Goal: Information Seeking & Learning: Learn about a topic

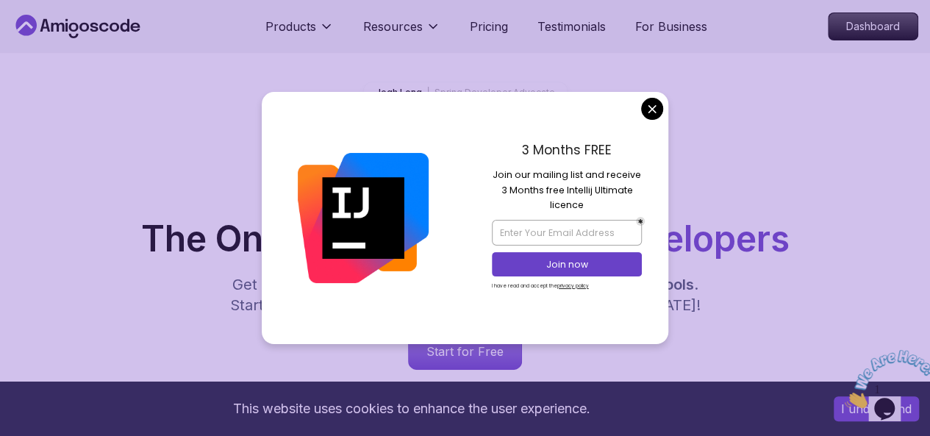
scroll to position [64, 0]
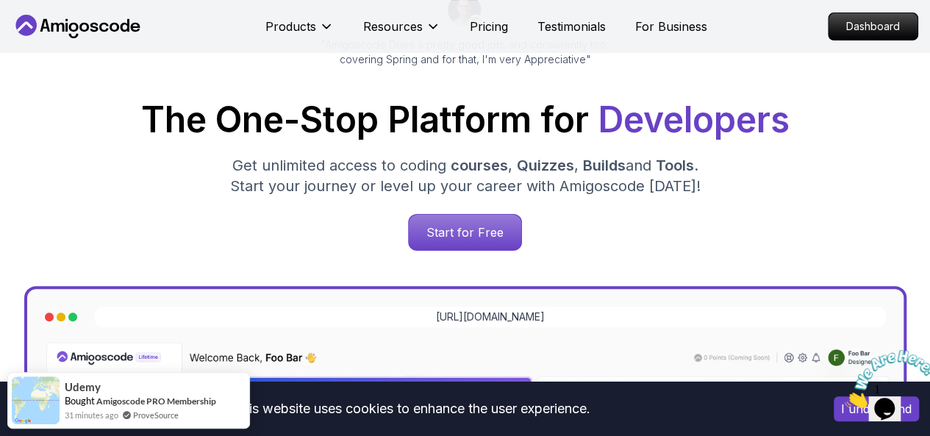
scroll to position [186, 0]
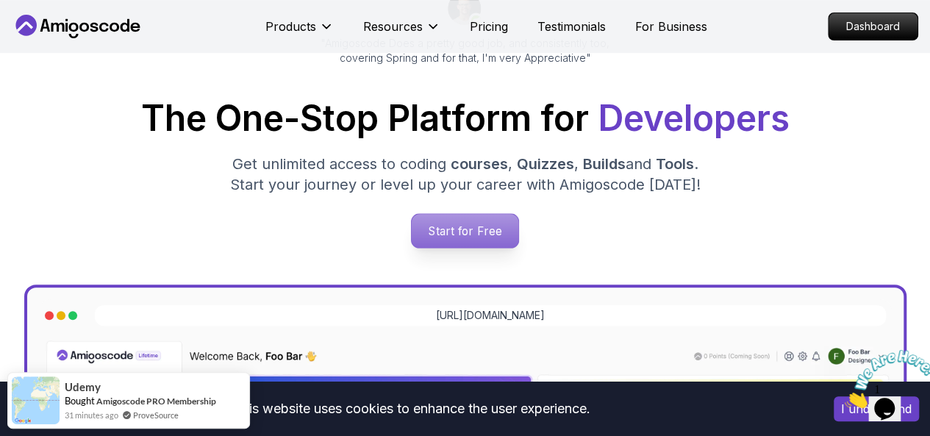
click at [463, 242] on p "Start for Free" at bounding box center [465, 231] width 107 height 34
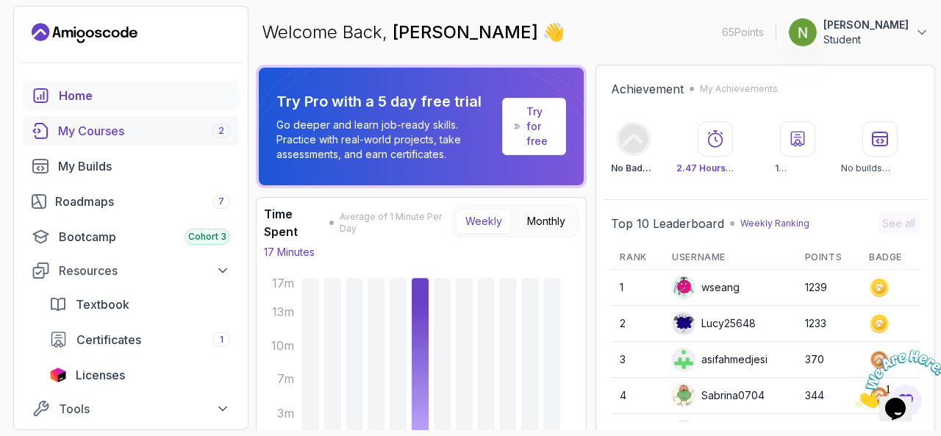
click at [104, 130] on div "My Courses 2" at bounding box center [144, 131] width 172 height 18
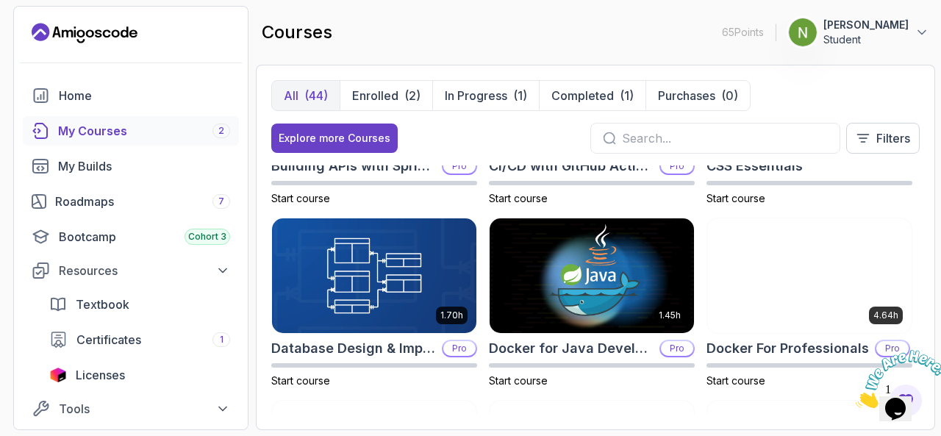
scroll to position [368, 0]
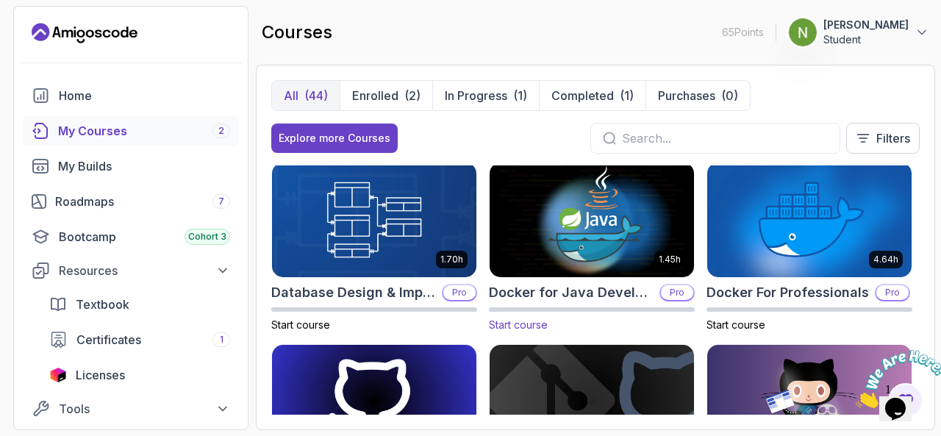
click at [561, 218] on img at bounding box center [592, 220] width 215 height 120
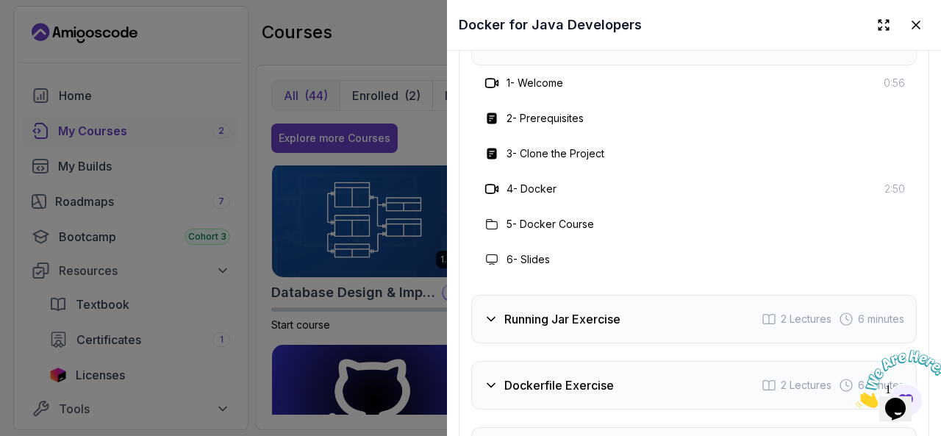
scroll to position [2579, 0]
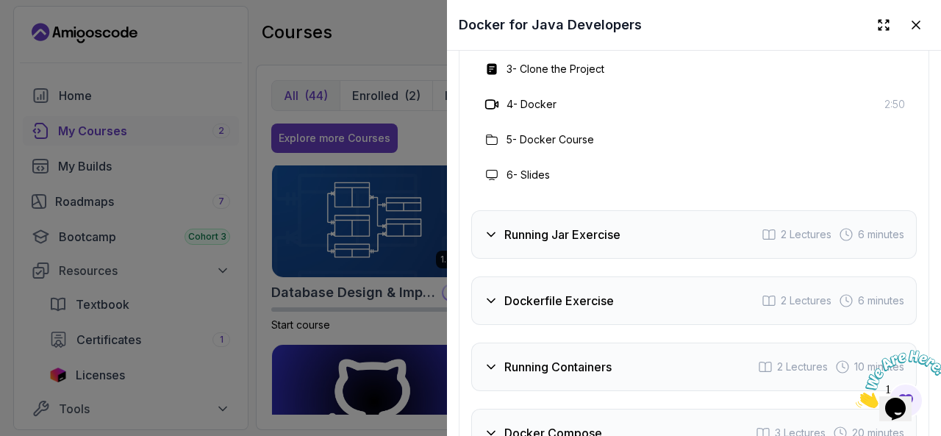
click at [485, 227] on icon at bounding box center [491, 234] width 15 height 15
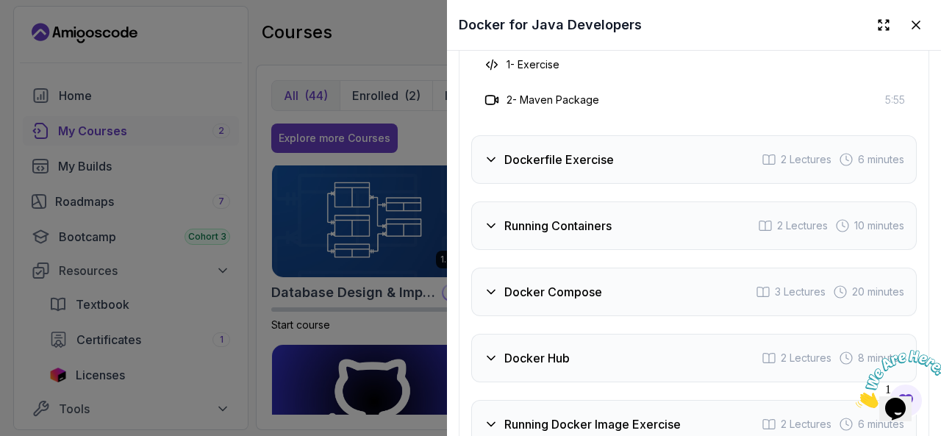
click at [489, 158] on icon at bounding box center [491, 160] width 7 height 4
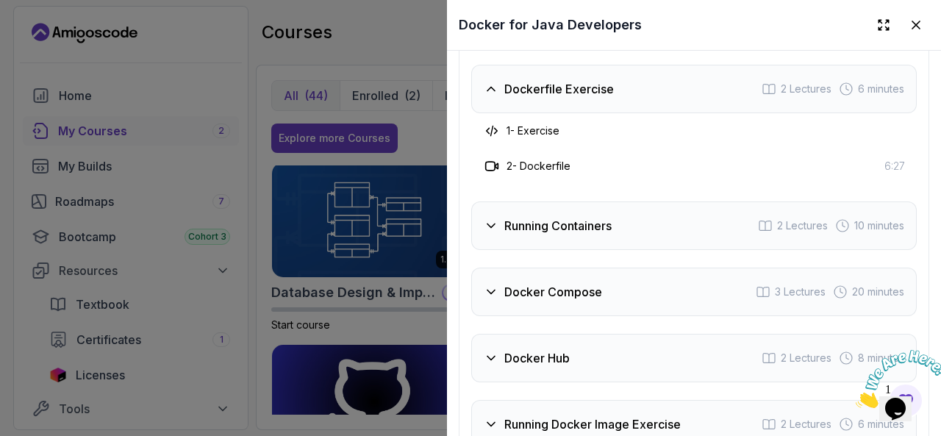
click at [489, 82] on icon at bounding box center [491, 89] width 15 height 15
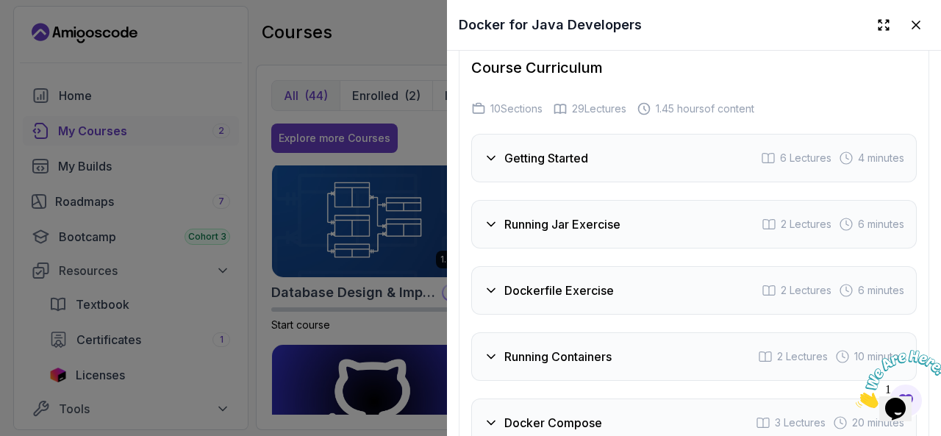
scroll to position [2381, 0]
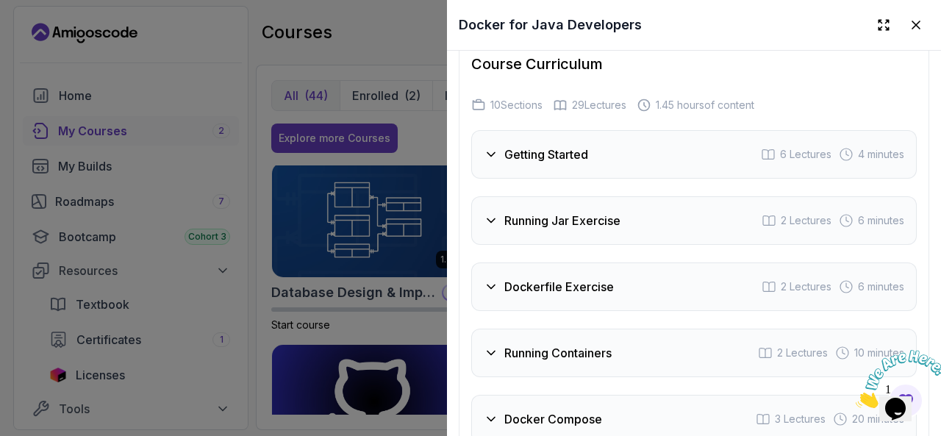
click at [577, 146] on h3 "Getting Started" at bounding box center [546, 155] width 84 height 18
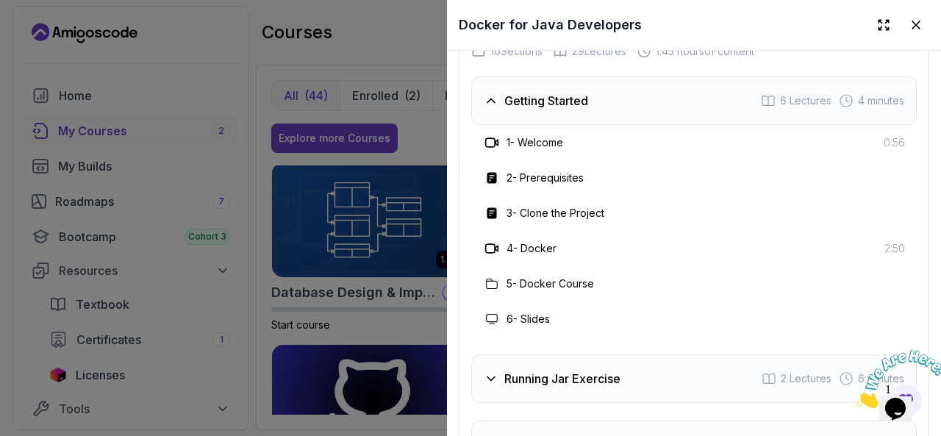
scroll to position [2435, 0]
click at [538, 135] on h3 "1 - Welcome" at bounding box center [535, 142] width 57 height 15
click at [537, 205] on h3 "3 - Clone the Project" at bounding box center [556, 212] width 98 height 15
click at [536, 241] on h3 "4 - Docker" at bounding box center [532, 247] width 50 height 15
click at [542, 276] on h3 "5 - Docker Course" at bounding box center [551, 283] width 88 height 15
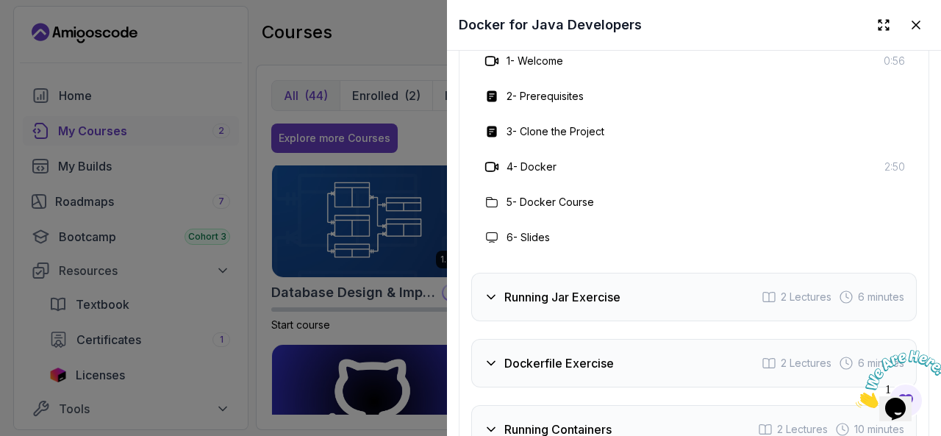
scroll to position [2519, 0]
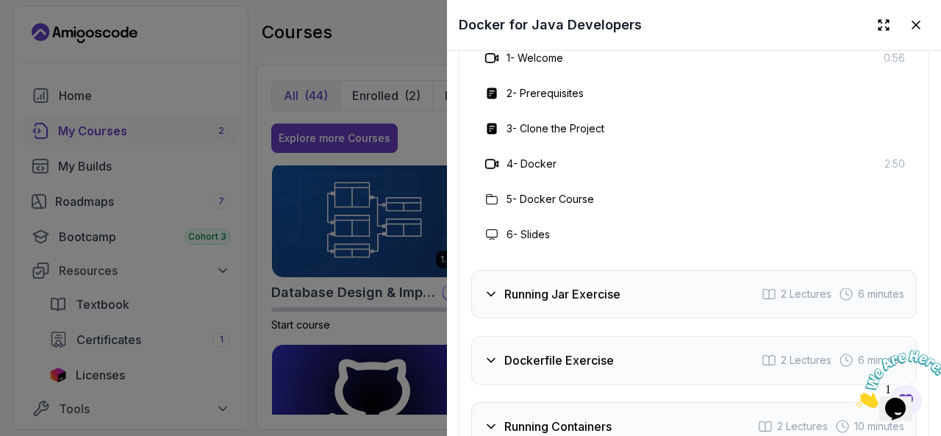
click at [541, 227] on h3 "6 - Slides" at bounding box center [528, 234] width 43 height 15
click at [493, 287] on icon at bounding box center [491, 294] width 15 height 15
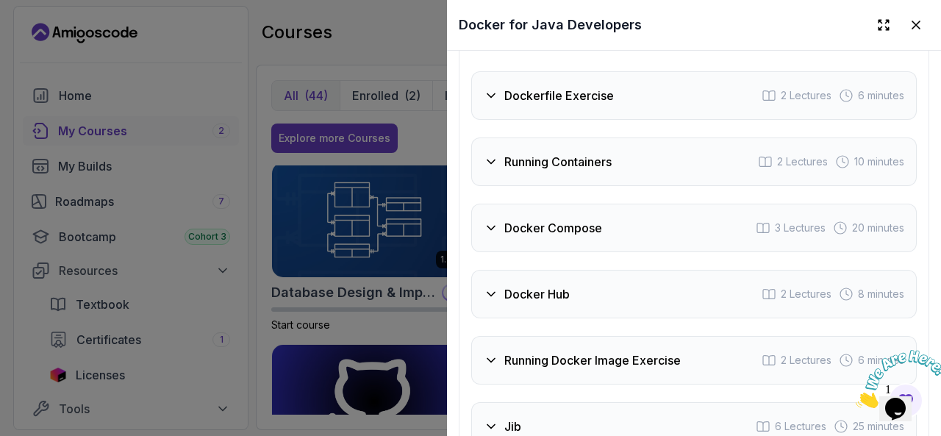
scroll to position [2471, 0]
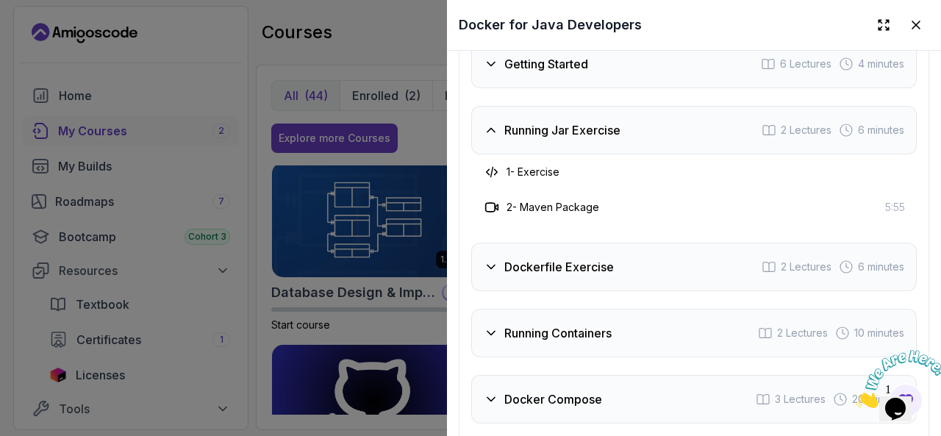
click at [485, 260] on icon at bounding box center [491, 267] width 15 height 15
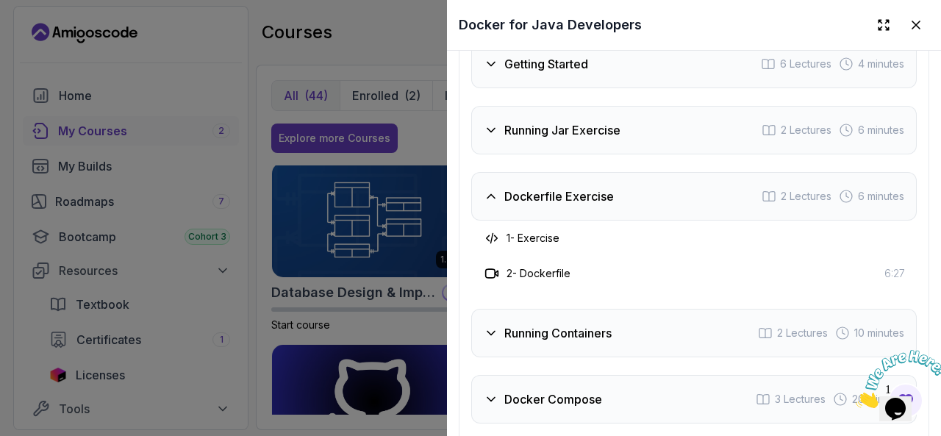
click at [535, 231] on h3 "1 - Exercise" at bounding box center [533, 238] width 53 height 15
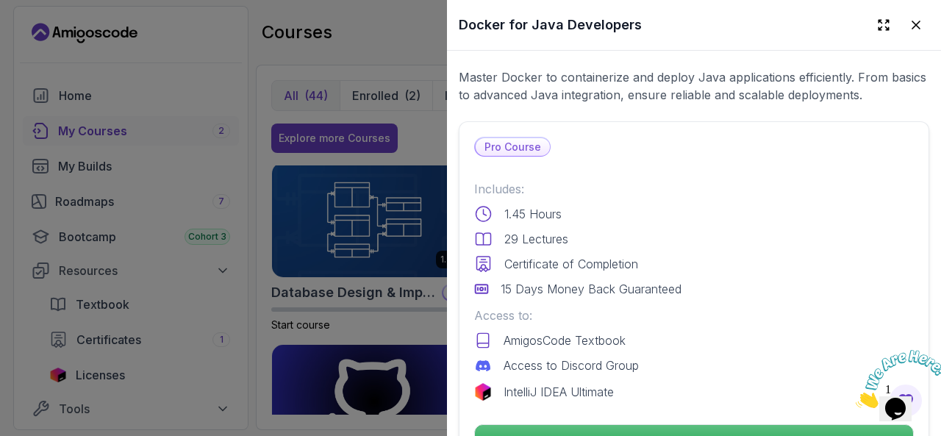
scroll to position [0, 0]
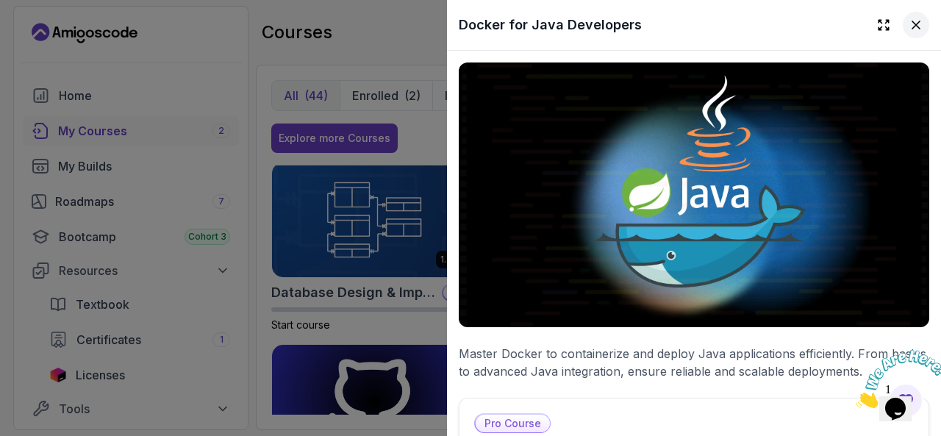
click at [910, 26] on icon at bounding box center [916, 25] width 15 height 15
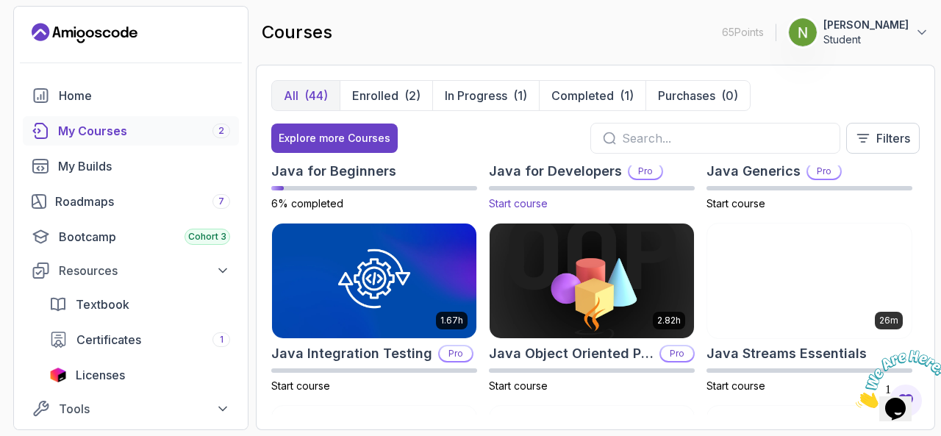
scroll to position [1152, 0]
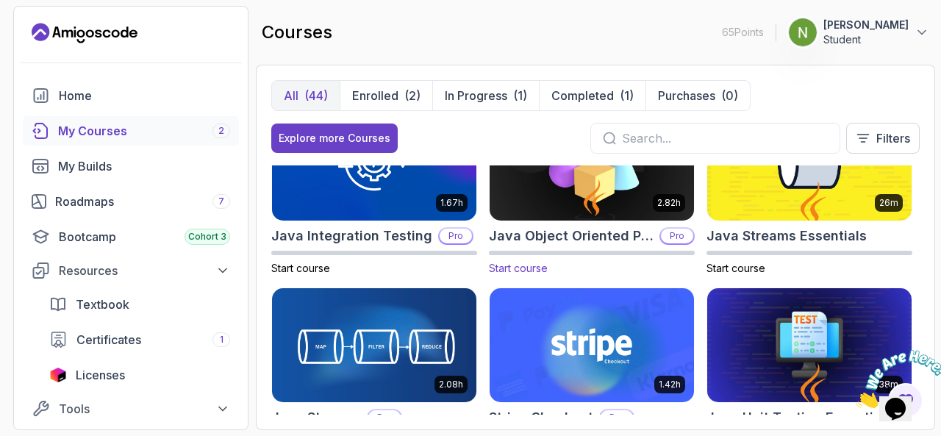
click at [574, 179] on img at bounding box center [592, 163] width 215 height 120
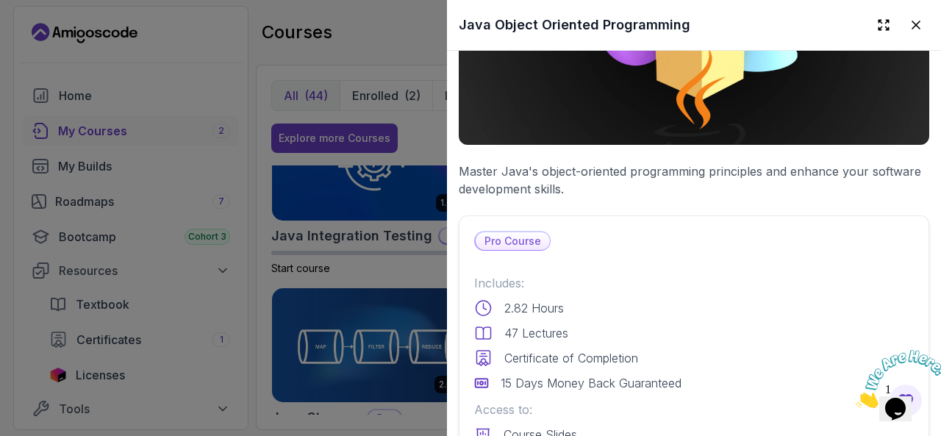
scroll to position [0, 0]
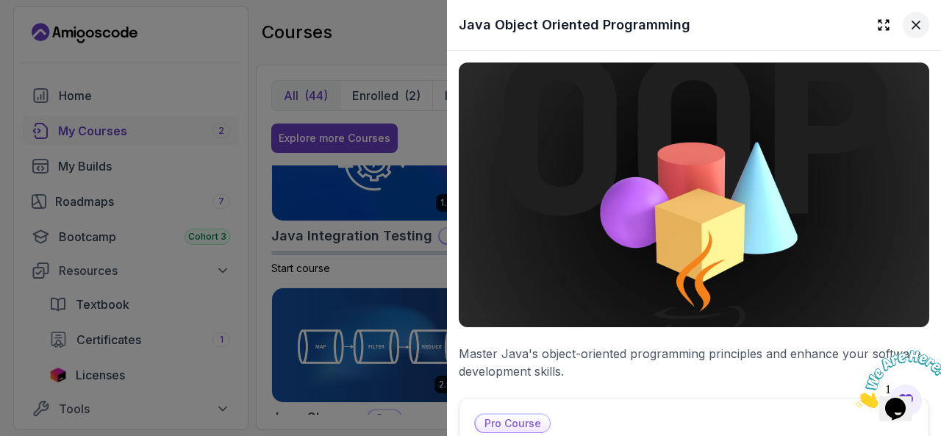
click at [910, 24] on icon at bounding box center [916, 25] width 15 height 15
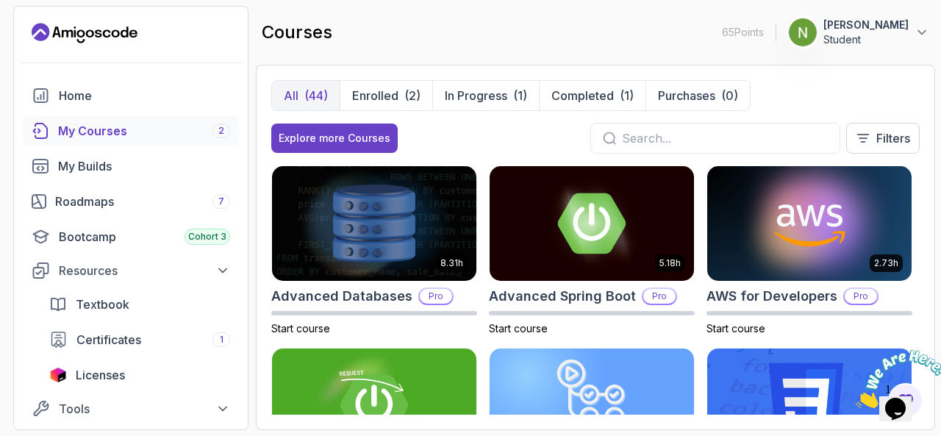
click at [98, 134] on div "My Courses 2" at bounding box center [144, 131] width 172 height 18
